Goal: Task Accomplishment & Management: Manage account settings

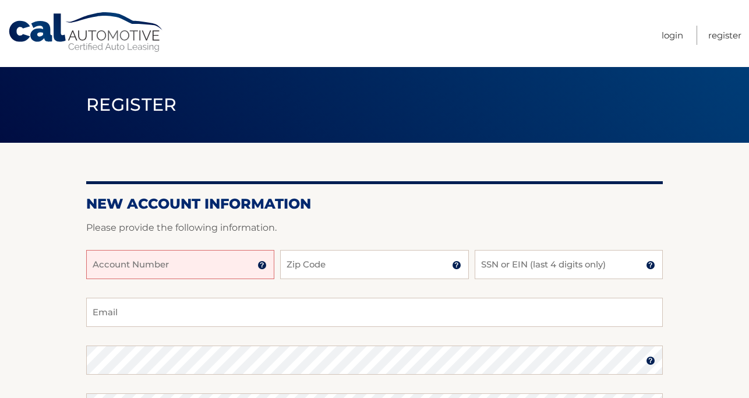
click at [171, 275] on input "Account Number" at bounding box center [180, 264] width 188 height 29
click at [162, 264] on input "Account Number" at bounding box center [180, 264] width 188 height 29
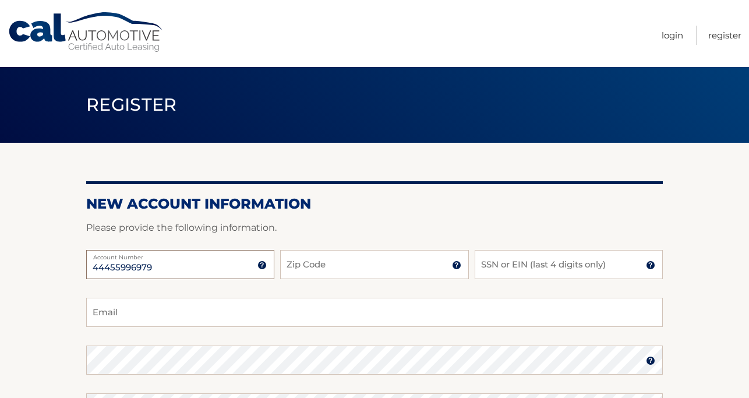
type input "44455996979"
click at [330, 265] on input "Zip Code" at bounding box center [374, 264] width 188 height 29
type input "07755"
click at [547, 270] on input "SSN or EIN (last 4 digits only)" at bounding box center [568, 264] width 188 height 29
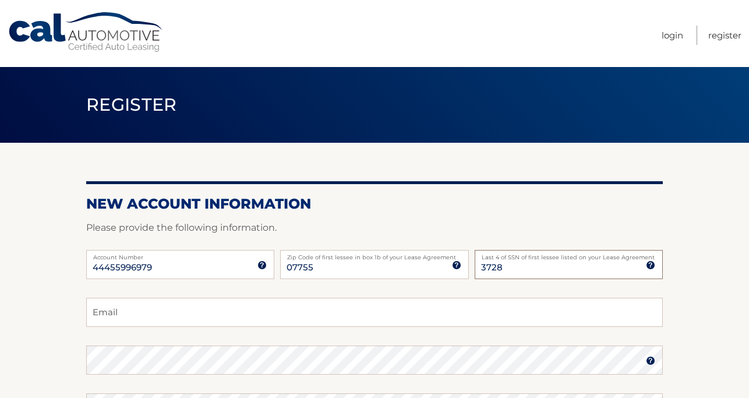
type input "3728"
click at [403, 306] on input "Email" at bounding box center [374, 311] width 576 height 29
type input "gnordstrom14@gmail.com"
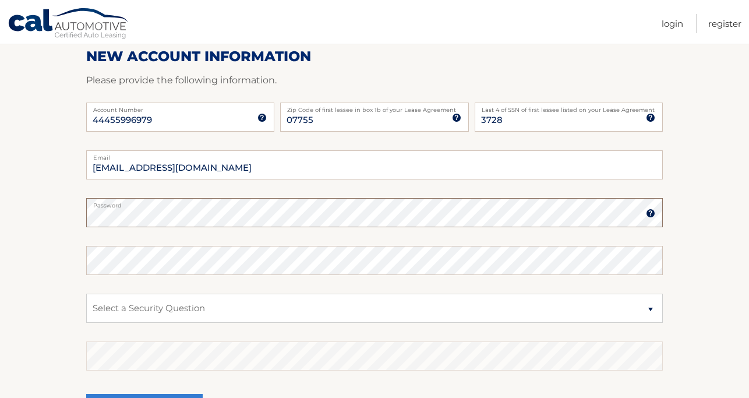
scroll to position [152, 0]
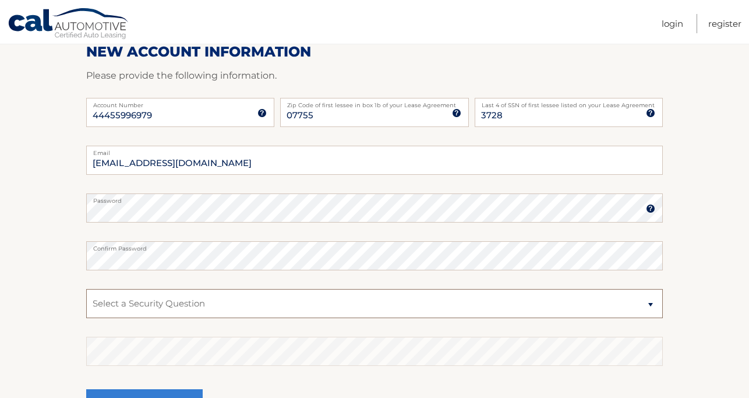
click at [261, 299] on select "Select a Security Question What was the name of your elementary school? What is…" at bounding box center [374, 303] width 576 height 29
select select "1"
click at [86, 289] on select "Select a Security Question What was the name of your elementary school? What is…" at bounding box center [374, 303] width 576 height 29
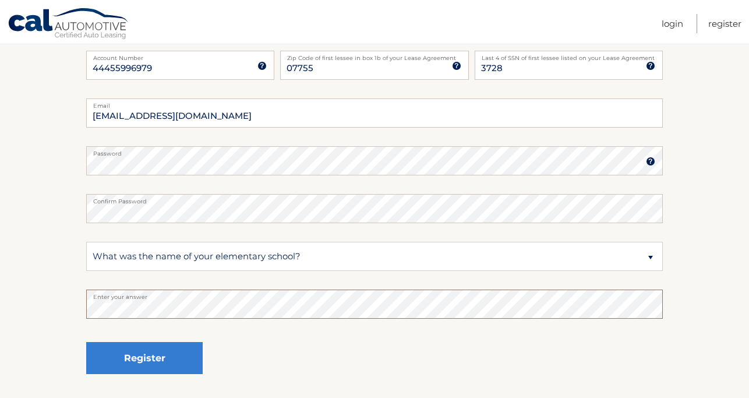
scroll to position [204, 0]
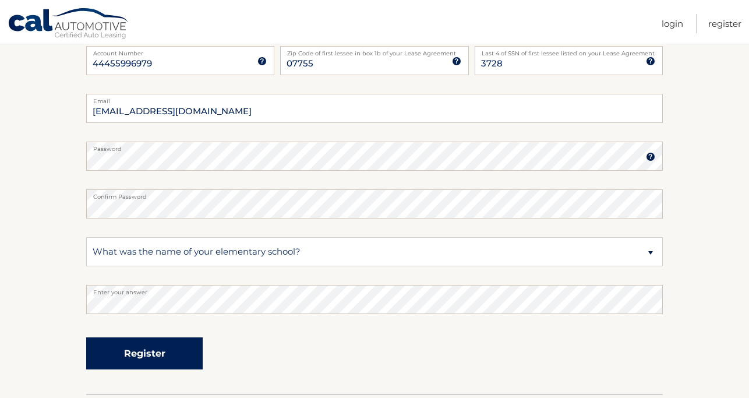
click at [139, 343] on button "Register" at bounding box center [144, 353] width 116 height 32
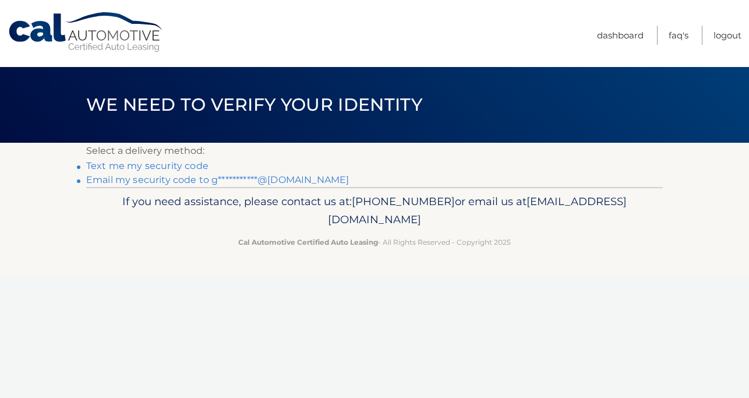
click at [187, 165] on link "Text me my security code" at bounding box center [147, 165] width 122 height 11
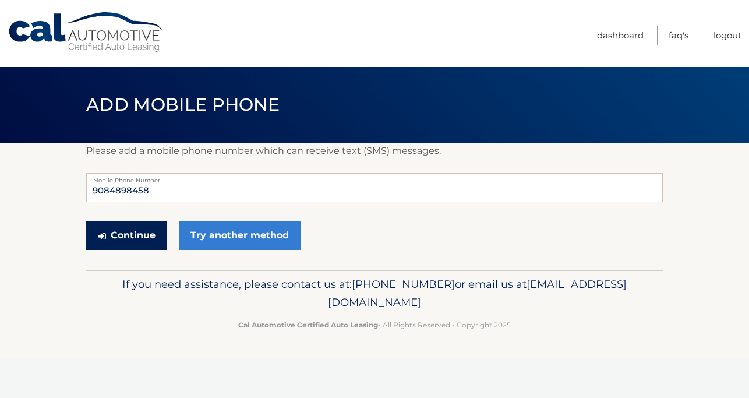
click at [144, 232] on button "Continue" at bounding box center [126, 235] width 81 height 29
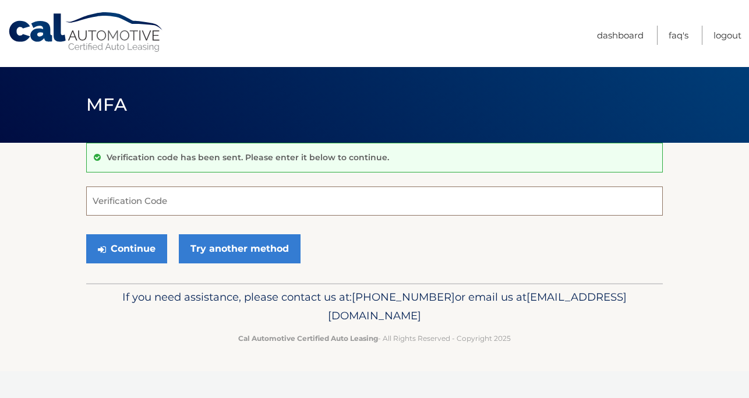
click at [144, 208] on input "Verification Code" at bounding box center [374, 200] width 576 height 29
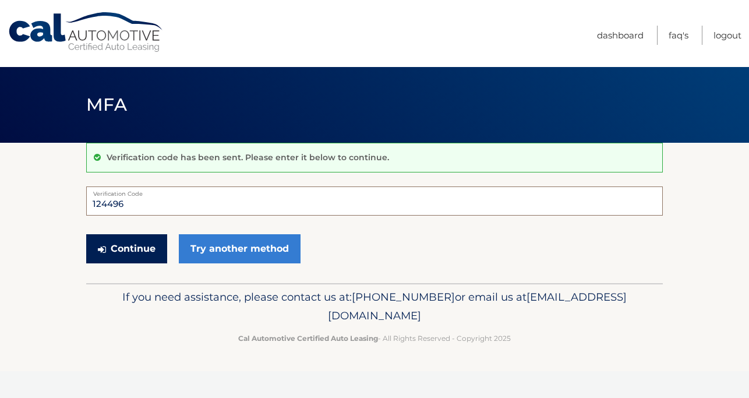
type input "124496"
click at [142, 244] on button "Continue" at bounding box center [126, 248] width 81 height 29
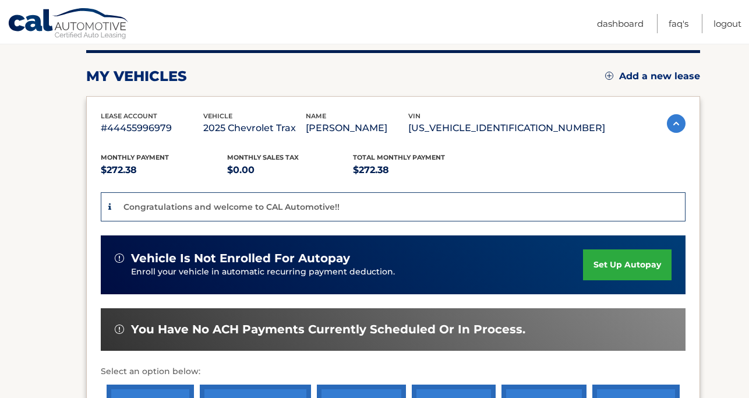
scroll to position [148, 0]
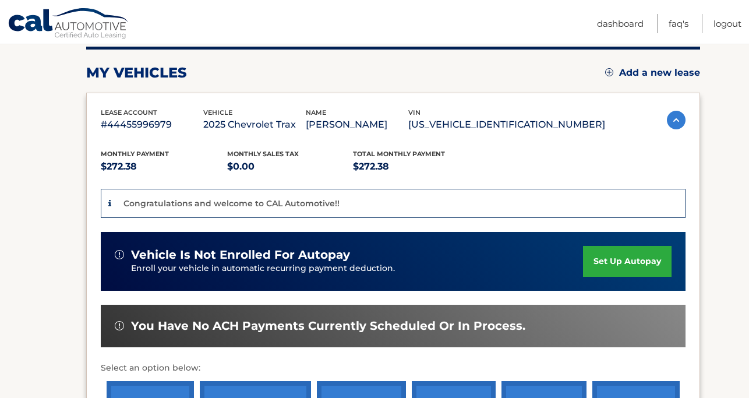
click at [621, 265] on link "set up autopay" at bounding box center [627, 261] width 88 height 31
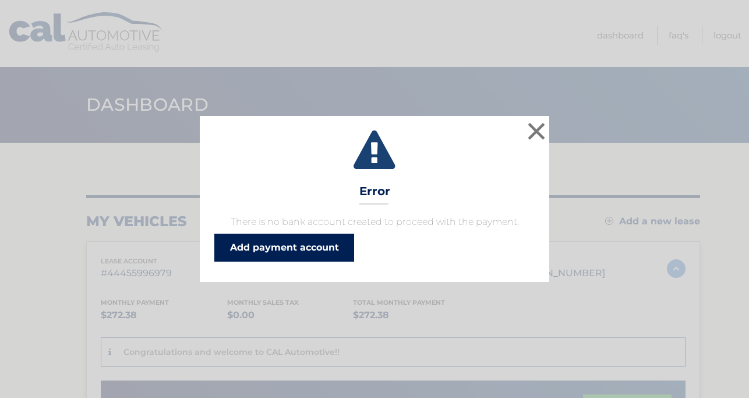
click at [321, 242] on link "Add payment account" at bounding box center [284, 247] width 140 height 28
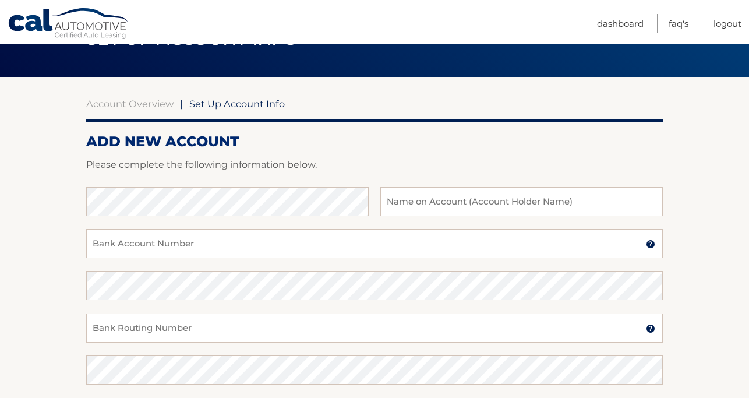
scroll to position [73, 0]
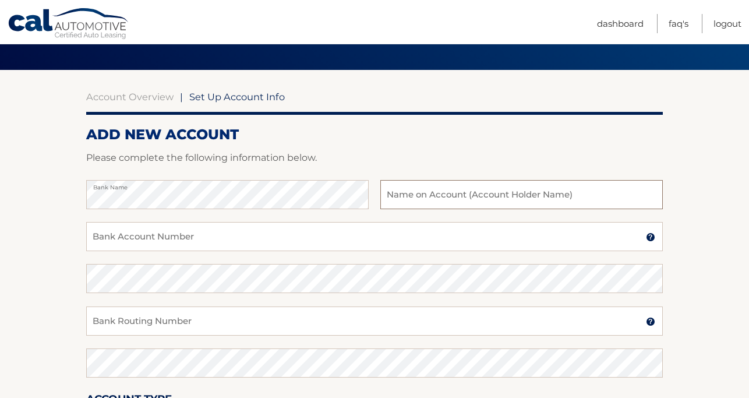
click at [488, 180] on input "text" at bounding box center [521, 194] width 282 height 29
type input "[PERSON_NAME]"
click at [280, 247] on input "Bank Account Number" at bounding box center [374, 236] width 576 height 29
click at [272, 240] on input "Bank Account Number" at bounding box center [374, 236] width 576 height 29
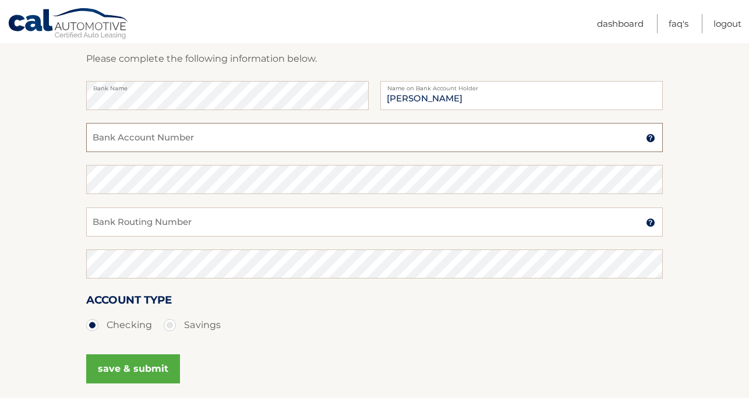
scroll to position [171, 0]
click at [207, 136] on input "Bank Account Number" at bounding box center [374, 138] width 576 height 29
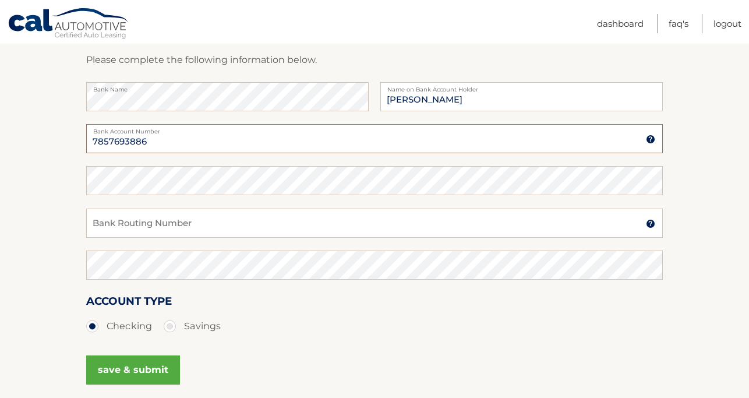
type input "7857693886"
click at [321, 224] on input "Bank Routing Number" at bounding box center [374, 222] width 576 height 29
type input "021200025"
click at [174, 327] on label "Savings" at bounding box center [192, 325] width 57 height 23
click at [174, 327] on input "Savings" at bounding box center [174, 323] width 12 height 19
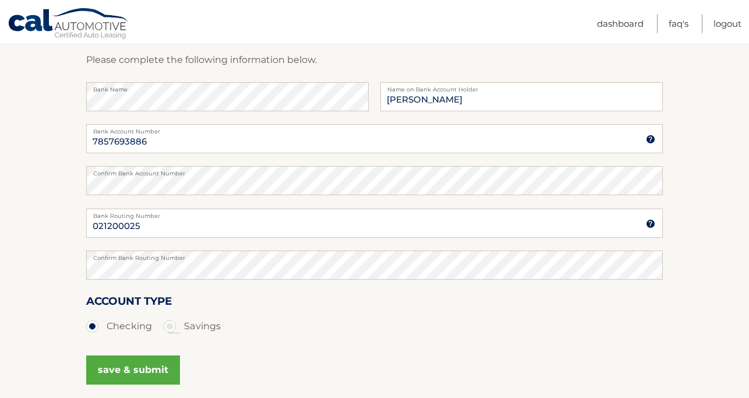
radio input "true"
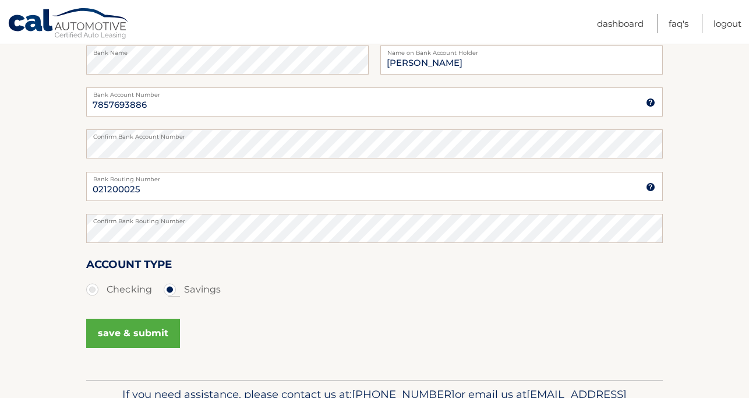
scroll to position [219, 0]
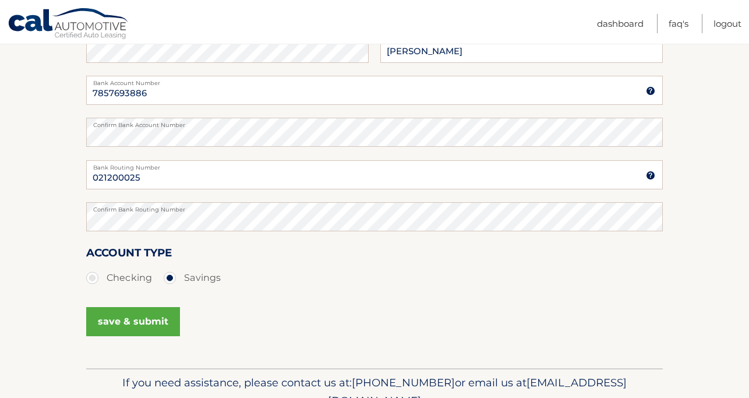
click at [142, 321] on button "save & submit" at bounding box center [133, 321] width 94 height 29
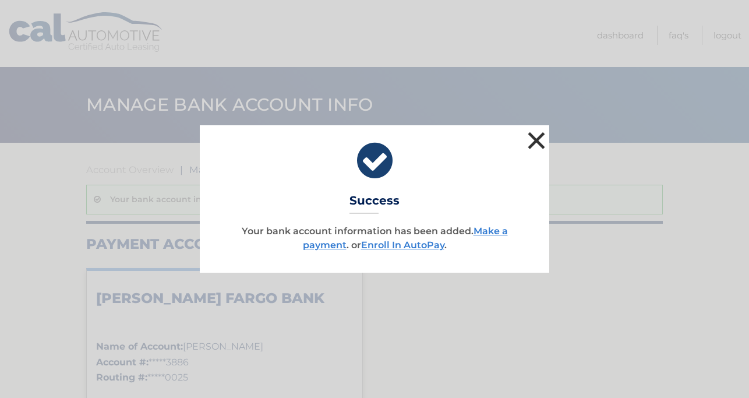
click at [536, 141] on button "×" at bounding box center [536, 140] width 23 height 23
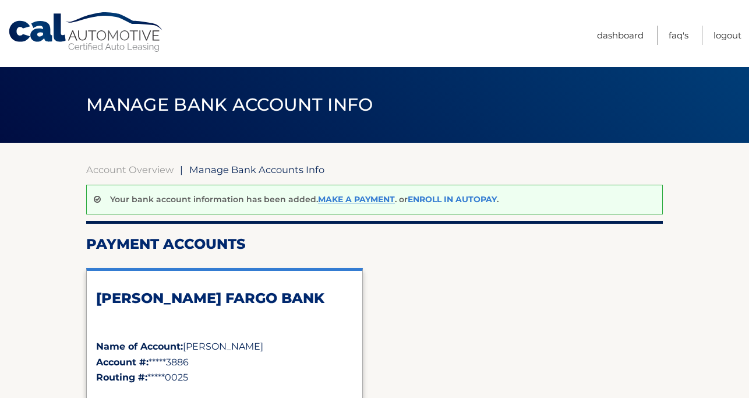
click at [456, 199] on link "Enroll In AutoPay" at bounding box center [451, 199] width 89 height 10
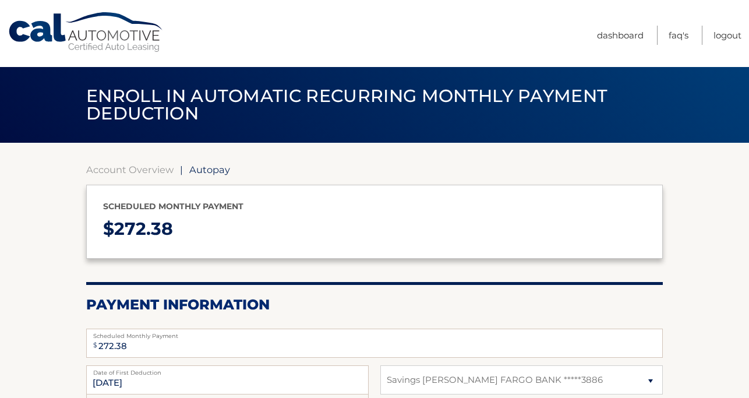
select select "MTgwYzNhY2ItY2U5NS00YjkxLTkxNTYtN2M5NjQ3YTUxZDZl"
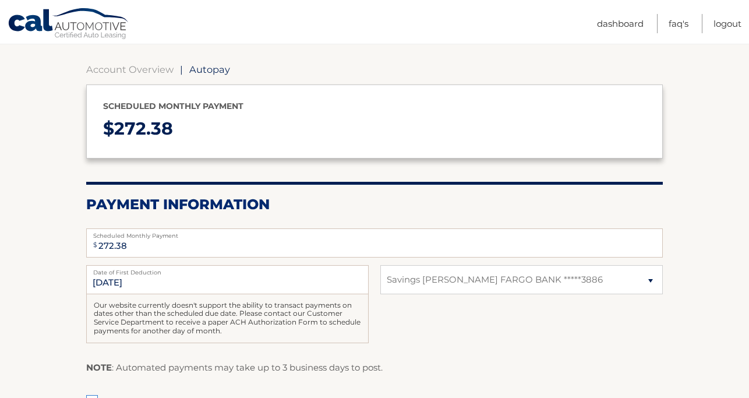
scroll to position [105, 0]
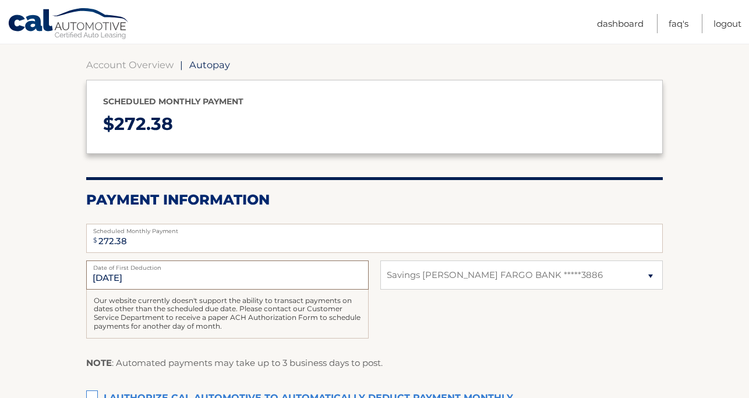
click at [282, 284] on input "9/12/2025" at bounding box center [227, 274] width 282 height 29
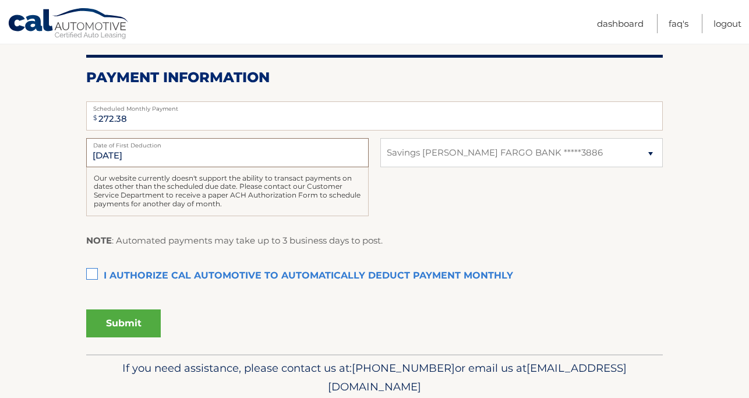
scroll to position [228, 0]
click at [182, 142] on label "Date of First Deduction" at bounding box center [227, 141] width 282 height 9
click at [182, 142] on input "9/12/2025" at bounding box center [227, 151] width 282 height 29
click at [121, 151] on input "9/12/2025" at bounding box center [227, 151] width 282 height 29
click at [106, 156] on input "9/12/2025" at bounding box center [227, 151] width 282 height 29
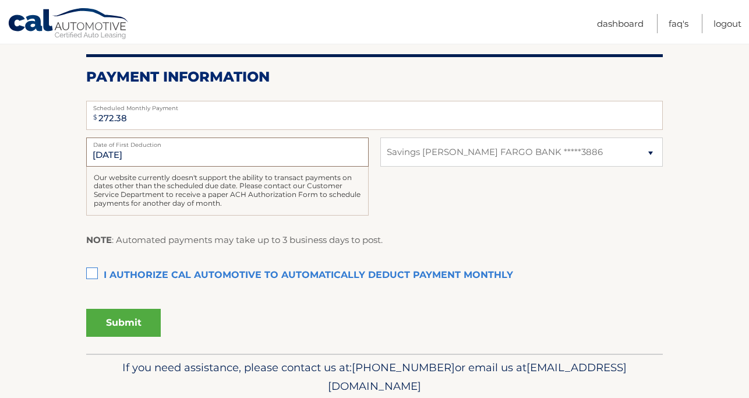
click at [109, 155] on input "9/12/2025" at bounding box center [227, 151] width 282 height 29
drag, startPoint x: 124, startPoint y: 155, endPoint x: 98, endPoint y: 156, distance: 25.6
click at [98, 156] on input "9/12/2025" at bounding box center [227, 151] width 282 height 29
click at [101, 245] on p "NOTE : Automated payments may take up to 3 business days to post." at bounding box center [234, 239] width 296 height 15
click at [88, 278] on label "I authorize cal automotive to automatically deduct payment monthly This checkbo…" at bounding box center [374, 275] width 576 height 23
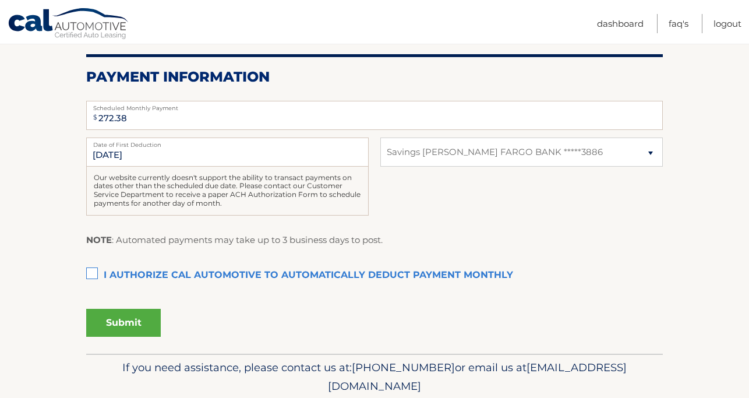
click at [0, 0] on input "I authorize cal automotive to automatically deduct payment monthly This checkbo…" at bounding box center [0, 0] width 0 height 0
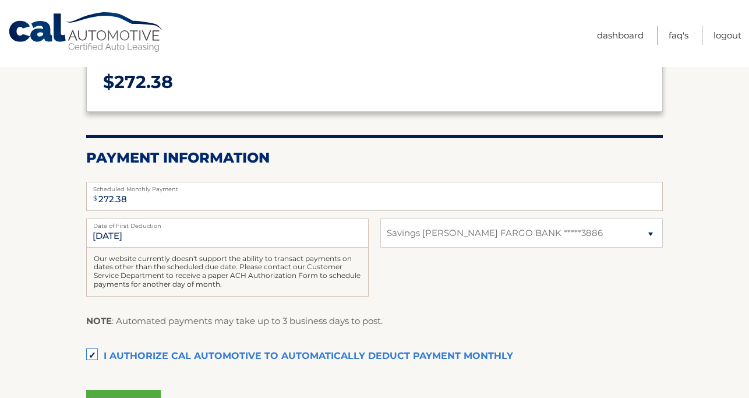
scroll to position [271, 0]
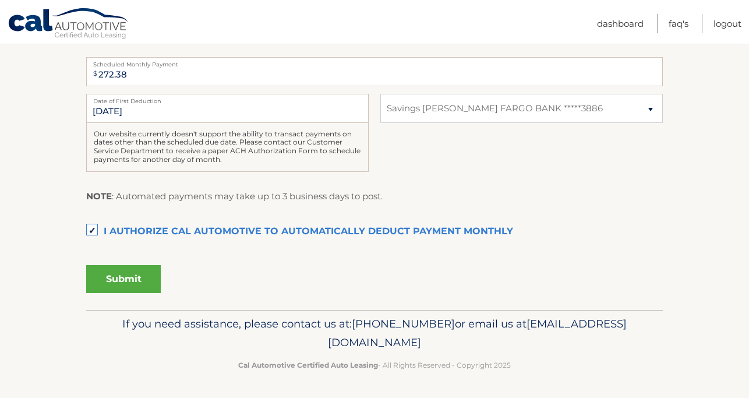
click at [127, 282] on button "Submit" at bounding box center [123, 279] width 75 height 28
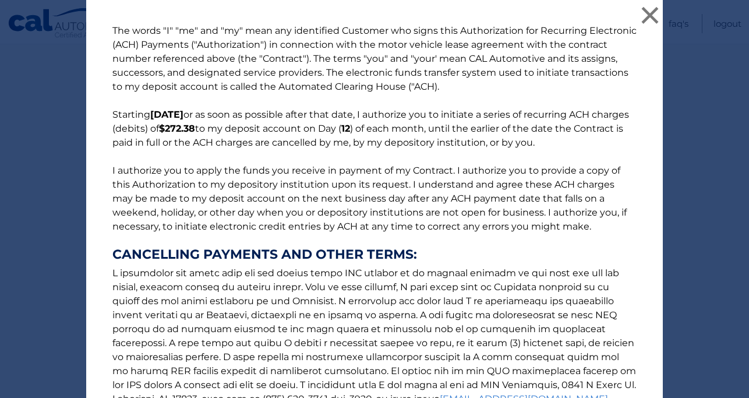
scroll to position [152, 0]
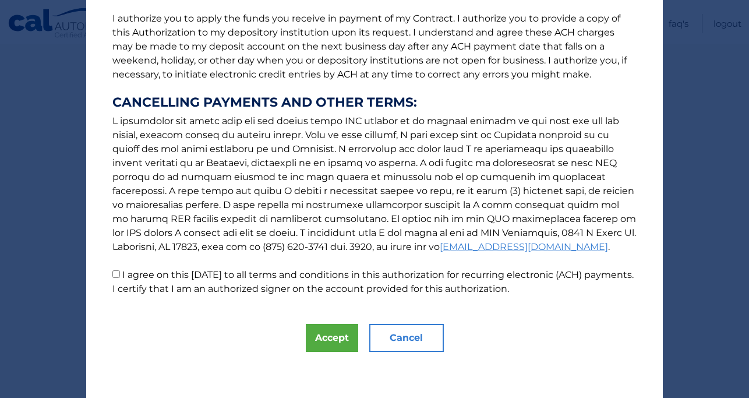
click at [118, 272] on input "I agree on this 09/04/2025 to all terms and conditions in this authorization fo…" at bounding box center [116, 274] width 8 height 8
checkbox input "true"
click at [340, 343] on button "Accept" at bounding box center [332, 338] width 52 height 28
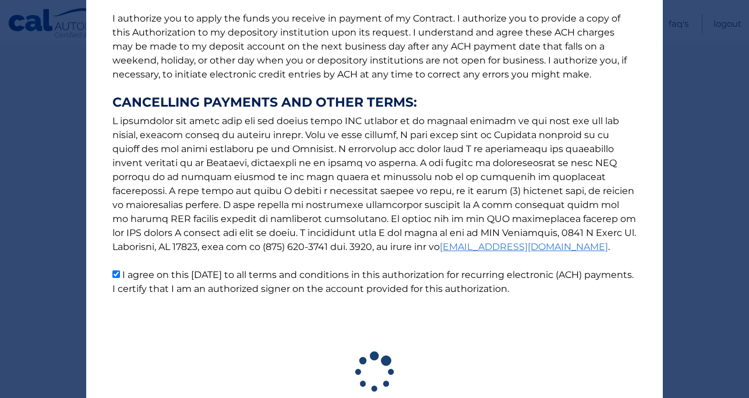
scroll to position [239, 0]
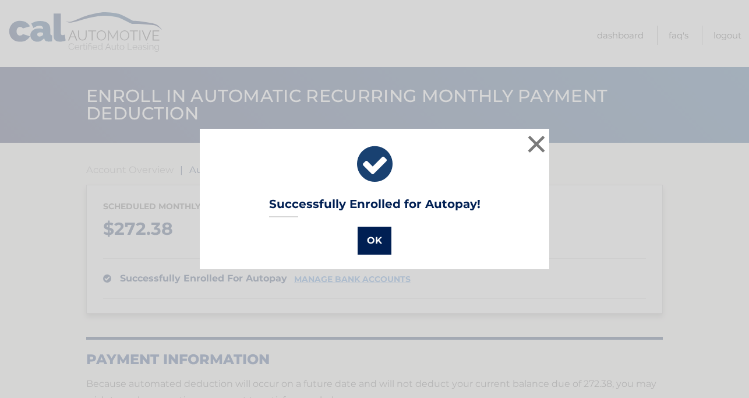
click at [380, 240] on button "OK" at bounding box center [374, 240] width 34 height 28
